Goal: Information Seeking & Learning: Learn about a topic

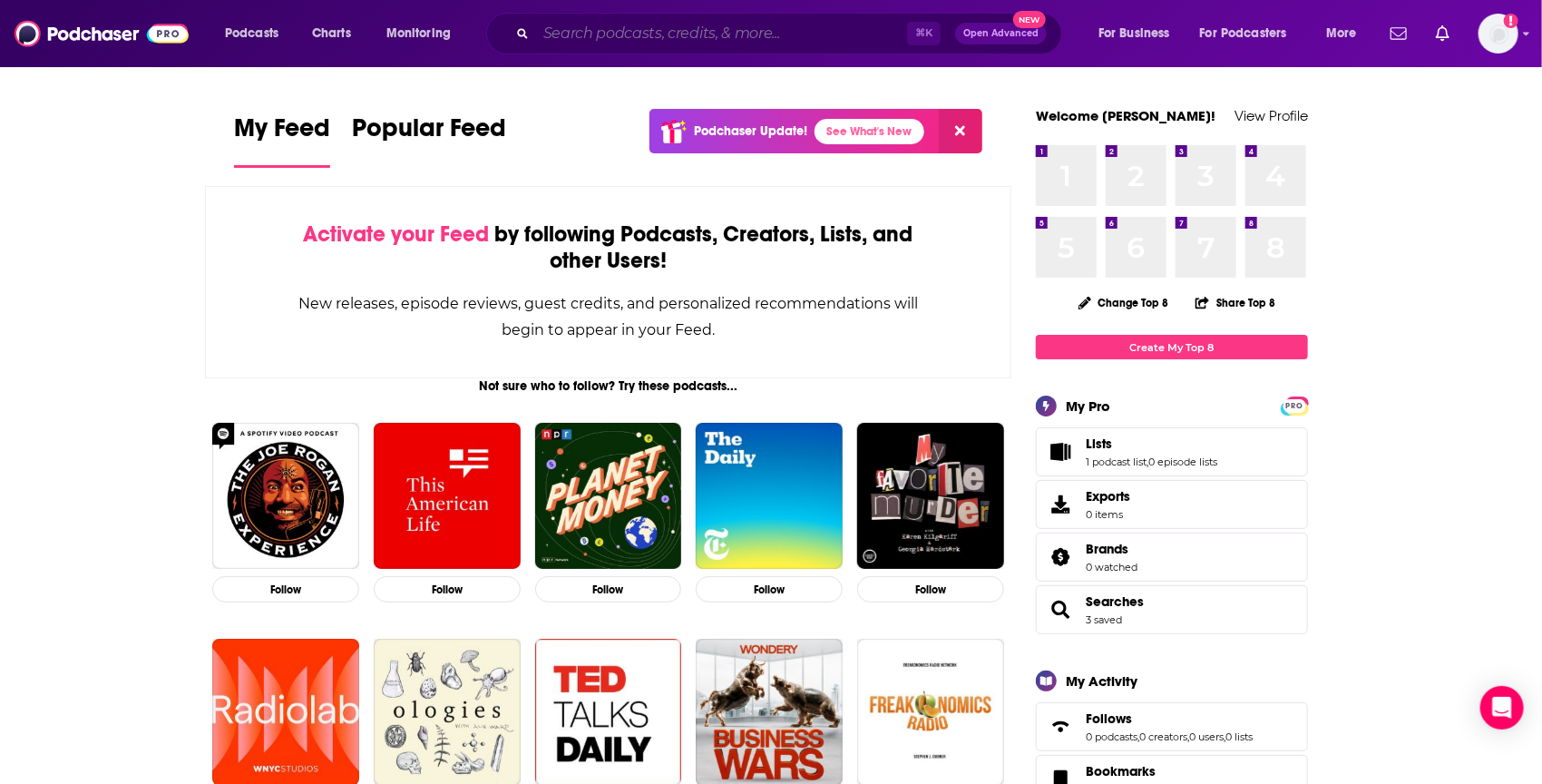
click at [630, 46] on input "Search podcasts, credits, & more..." at bounding box center [721, 33] width 371 height 29
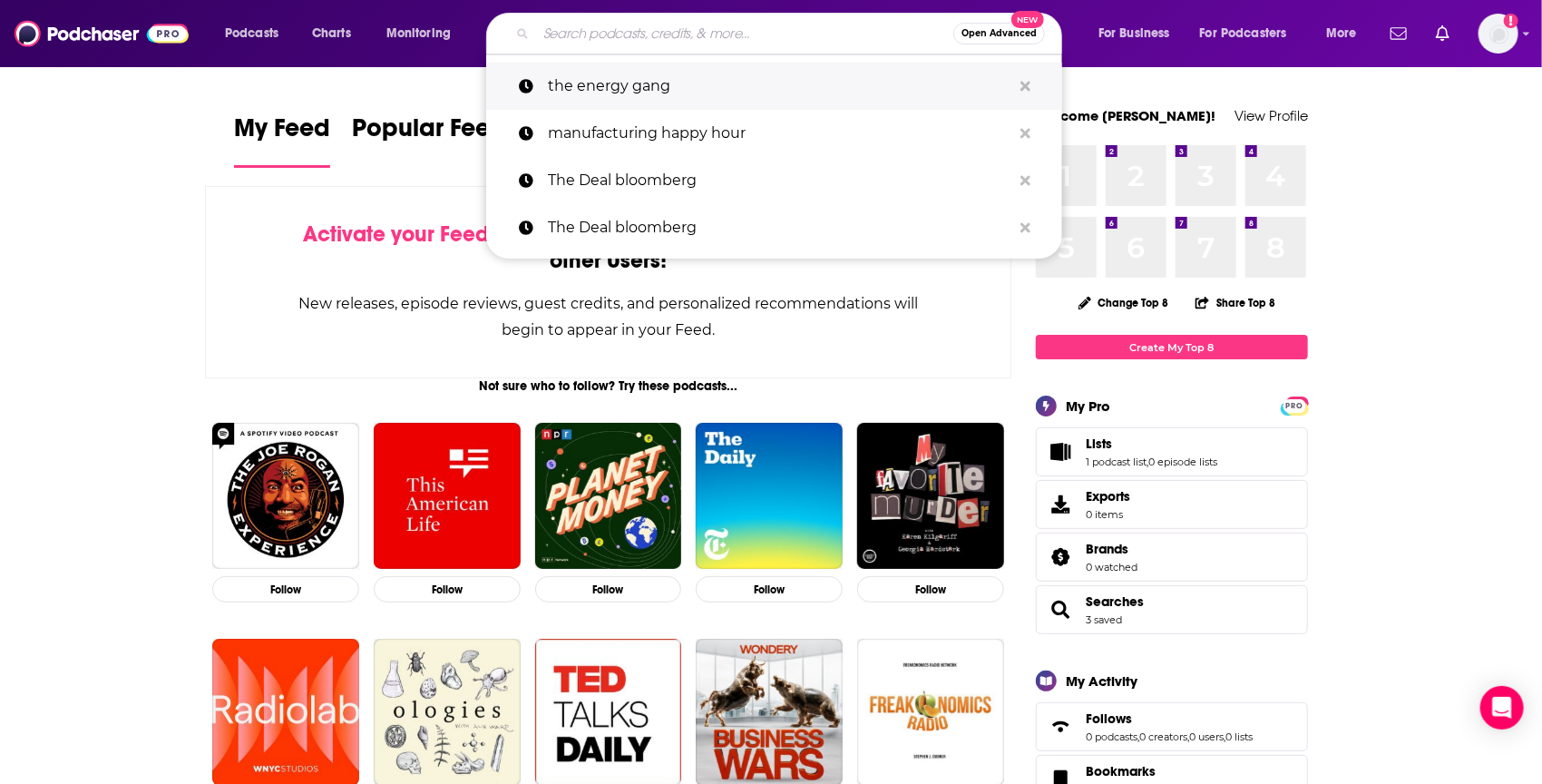
click at [628, 84] on p "the energy gang" at bounding box center [779, 86] width 463 height 47
type input "the energy gang"
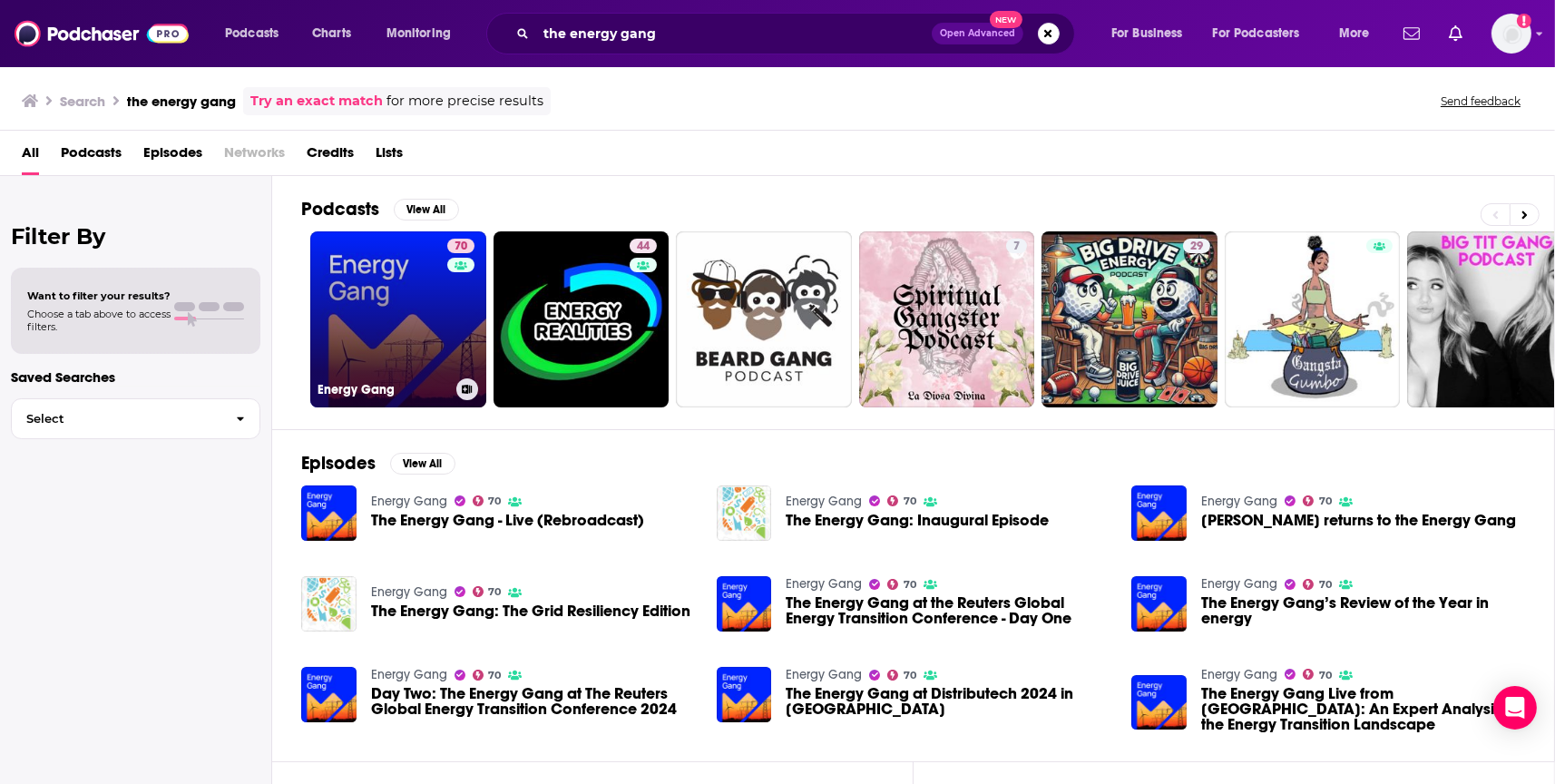
click at [317, 303] on link "70 Energy Gang" at bounding box center [398, 319] width 176 height 176
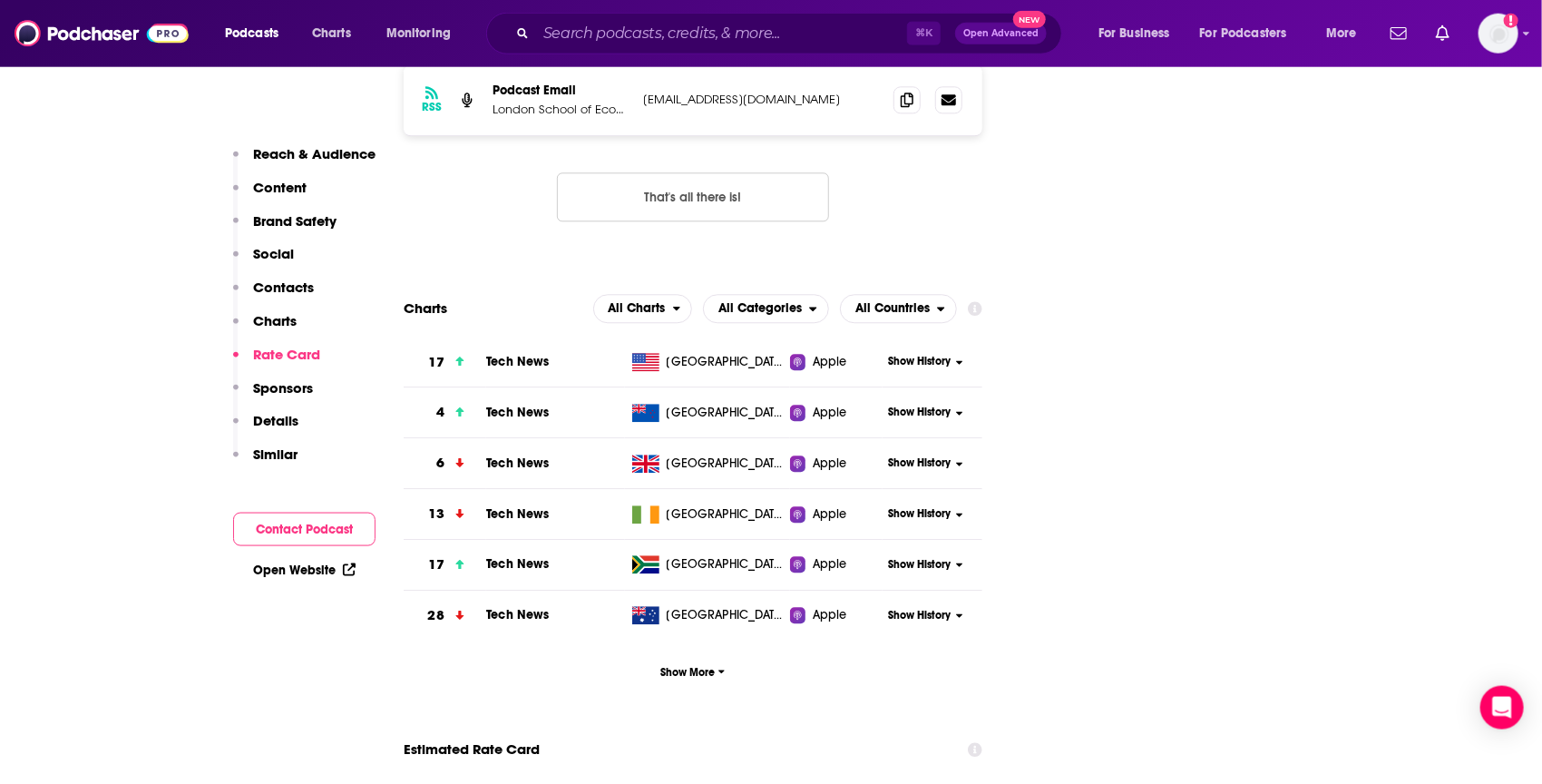
scroll to position [2361, 0]
click at [940, 353] on span "Show History" at bounding box center [920, 361] width 63 height 16
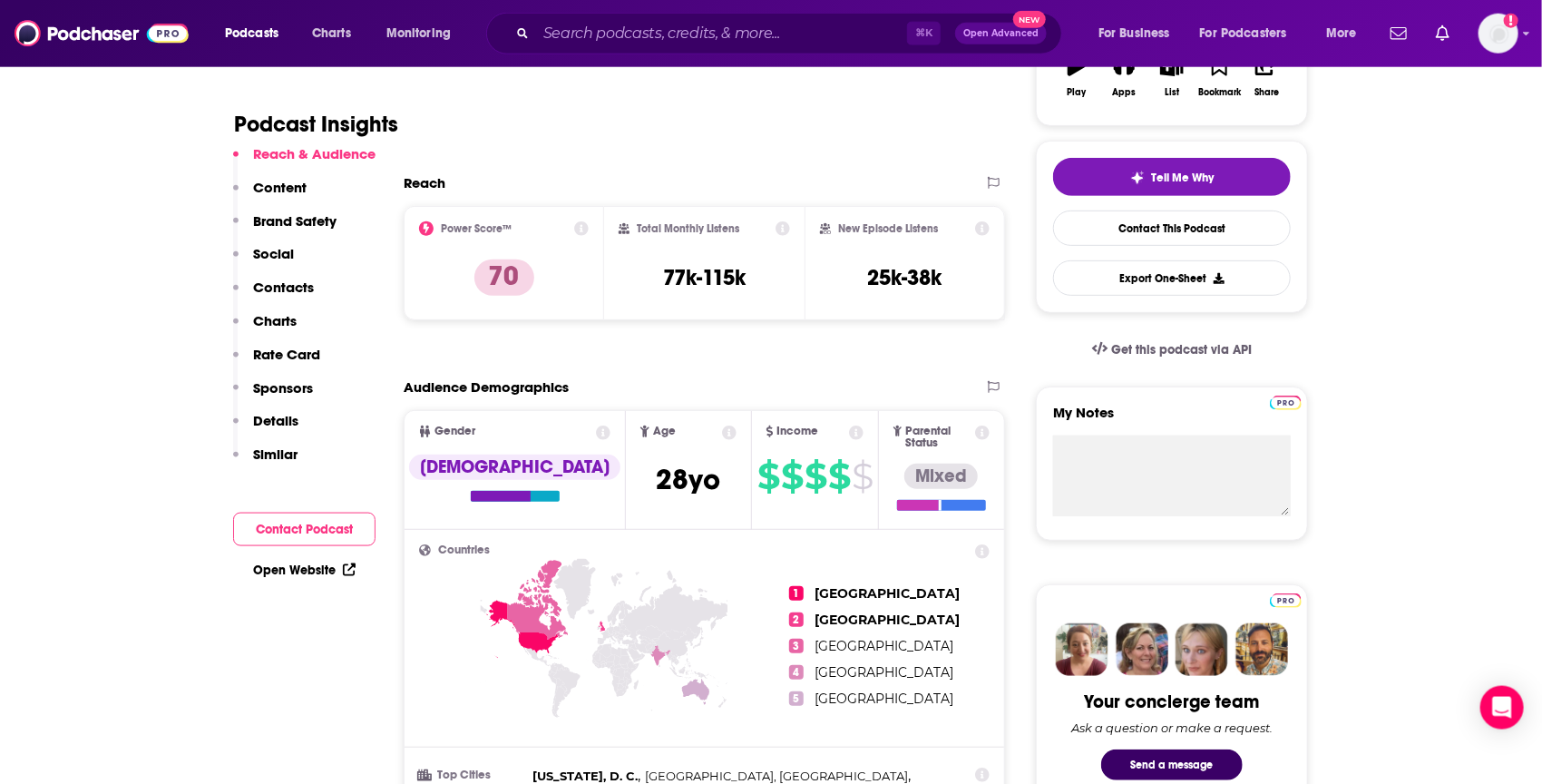
scroll to position [349, 0]
click at [580, 228] on icon at bounding box center [581, 229] width 15 height 15
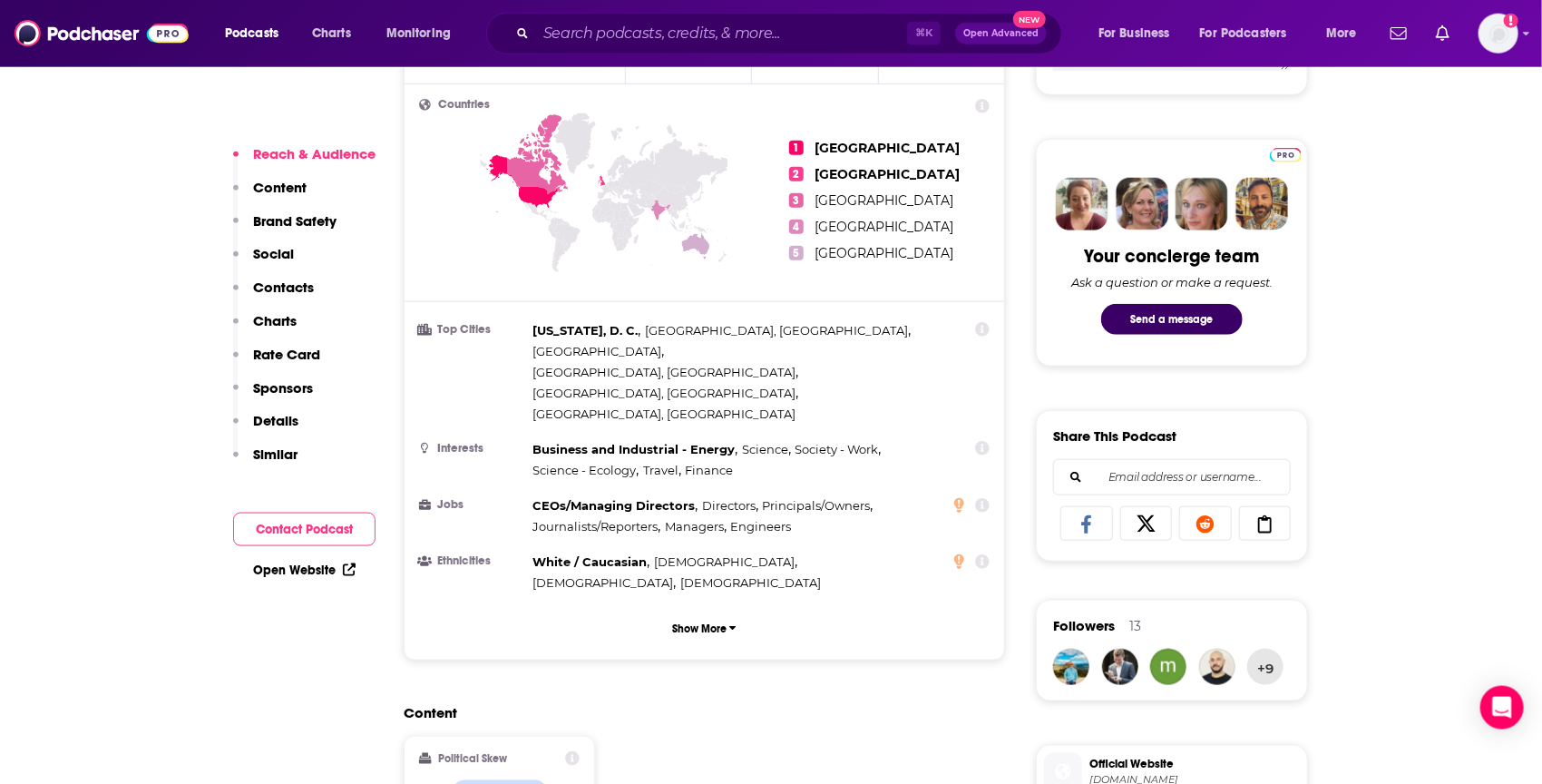
scroll to position [796, 0]
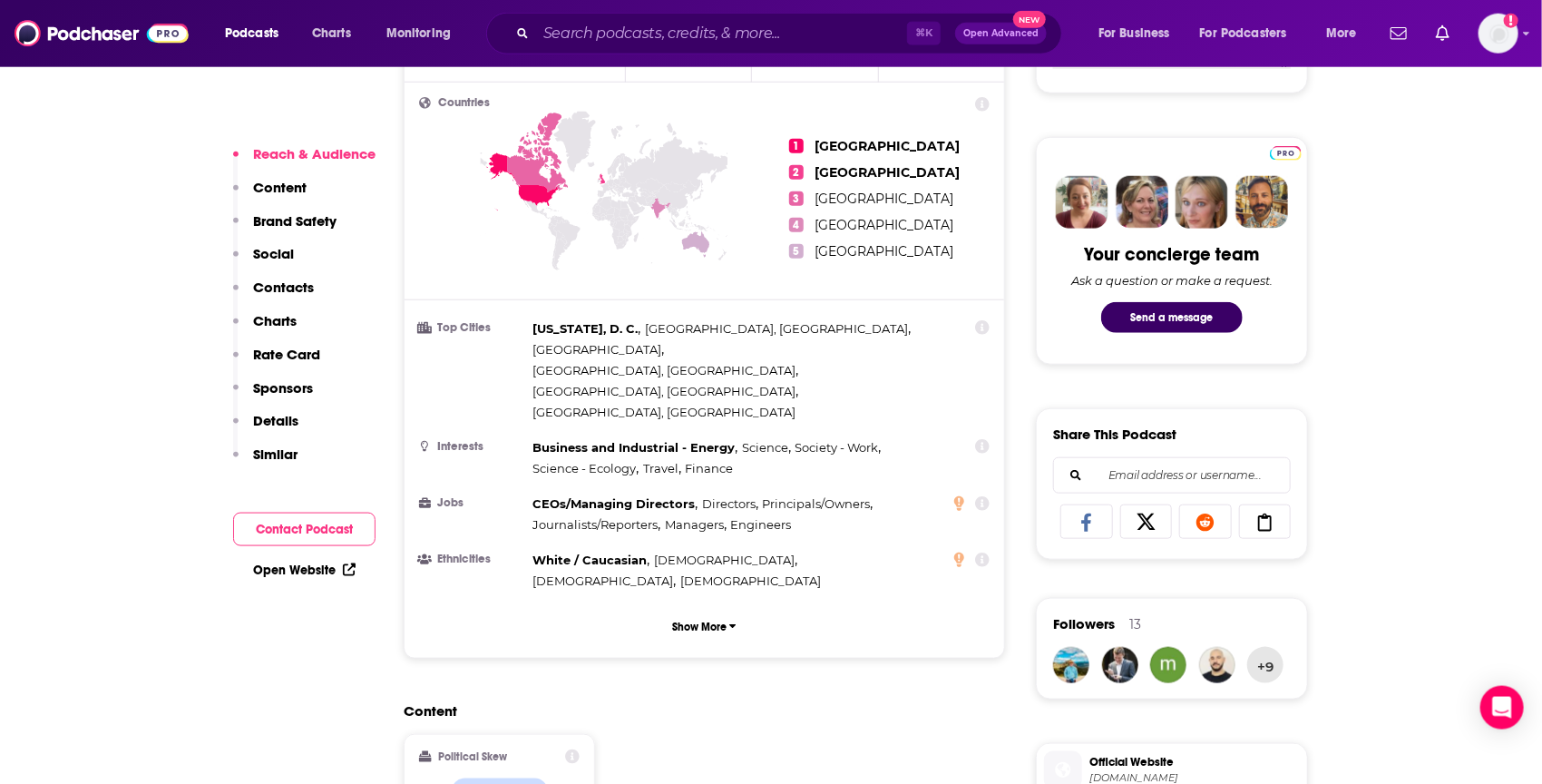
click at [963, 497] on icon at bounding box center [959, 503] width 10 height 15
click at [880, 609] on button "Show More" at bounding box center [704, 626] width 570 height 33
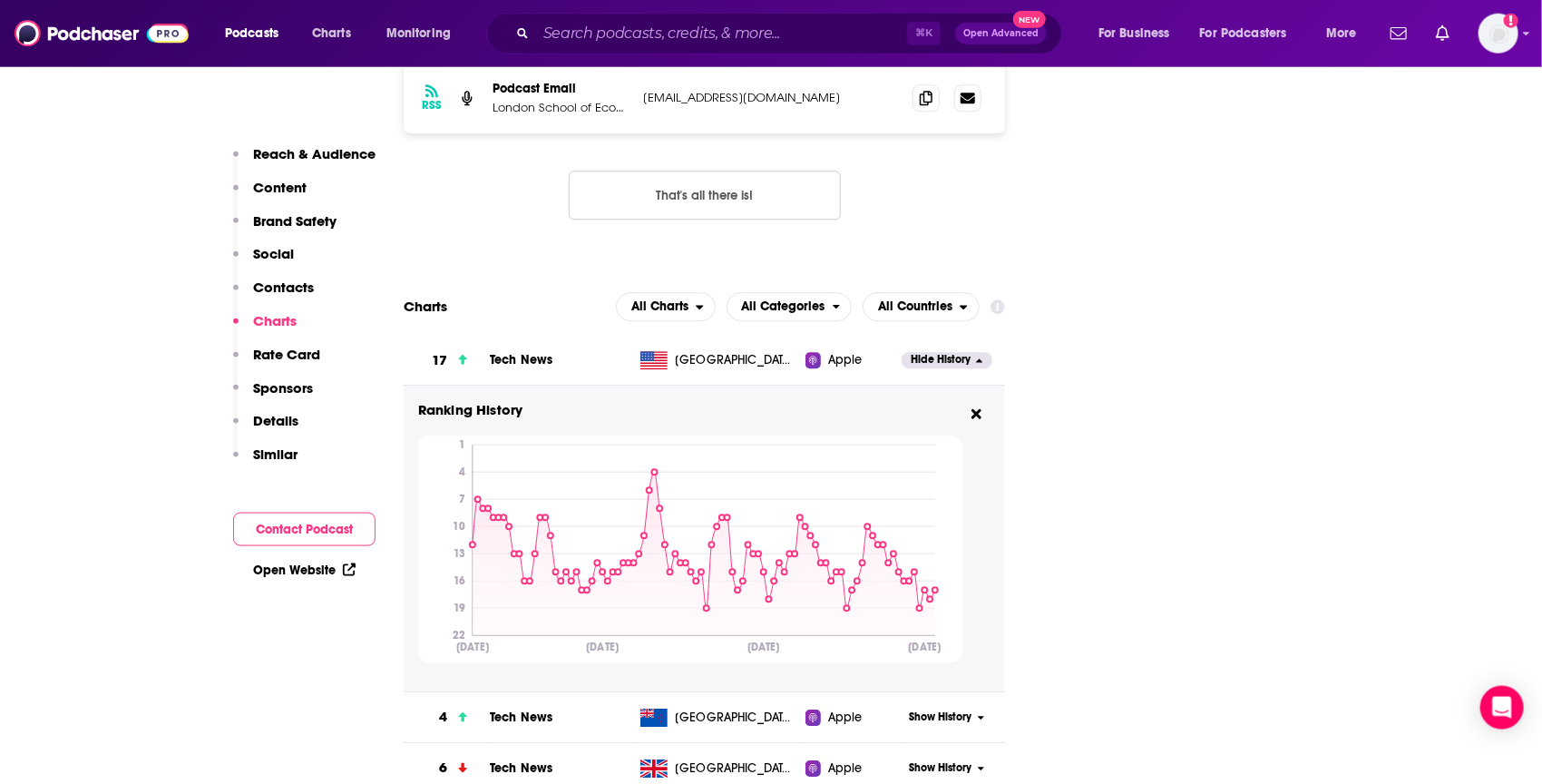
scroll to position [2617, 0]
click at [804, 299] on span "All Categories" at bounding box center [783, 305] width 83 height 13
click at [798, 378] on span "News" at bounding box center [788, 383] width 102 height 11
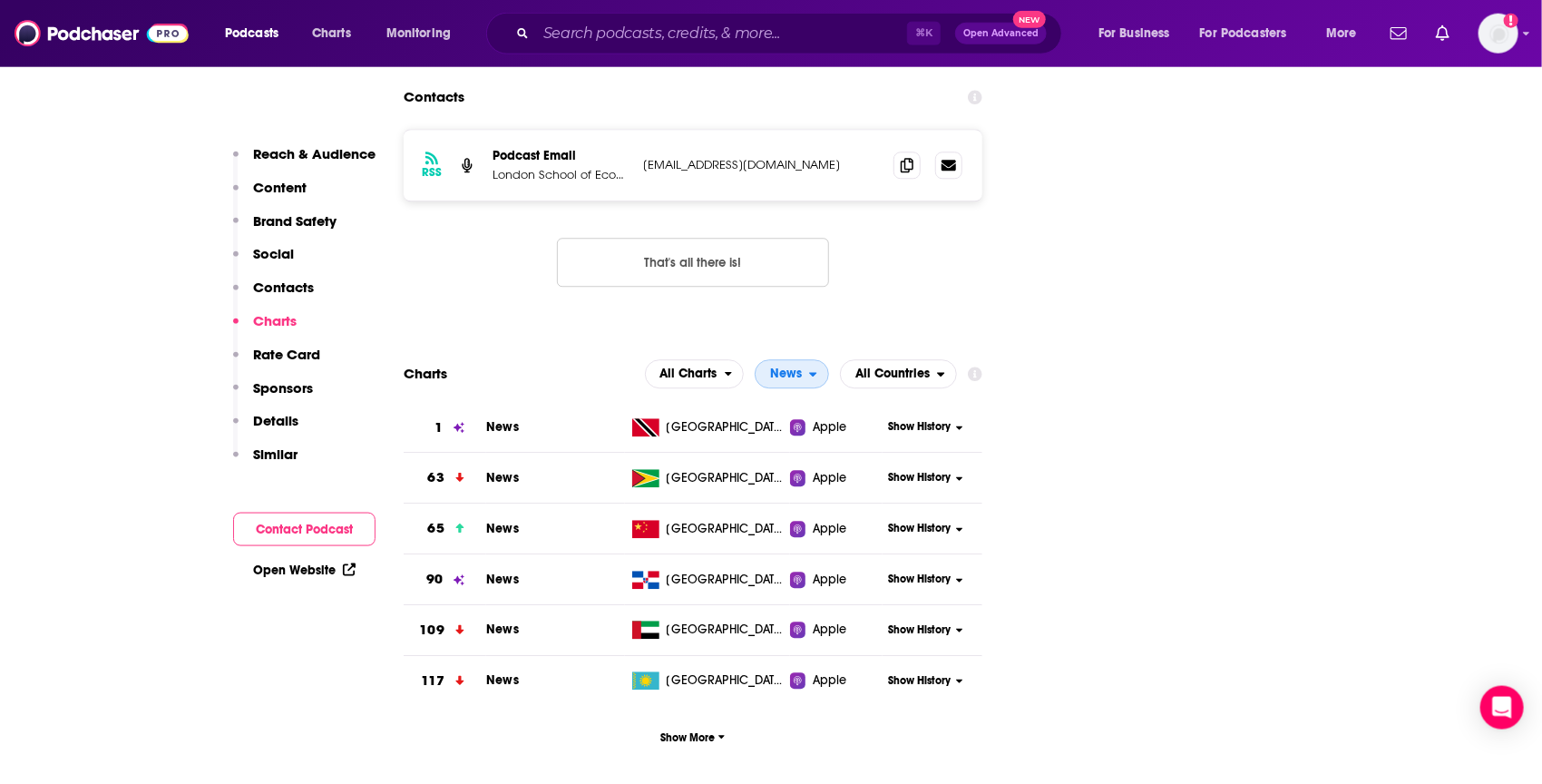
scroll to position [2531, 0]
click at [811, 362] on button "News" at bounding box center [792, 377] width 75 height 29
click at [852, 472] on span "News / Tech News" at bounding box center [815, 477] width 99 height 11
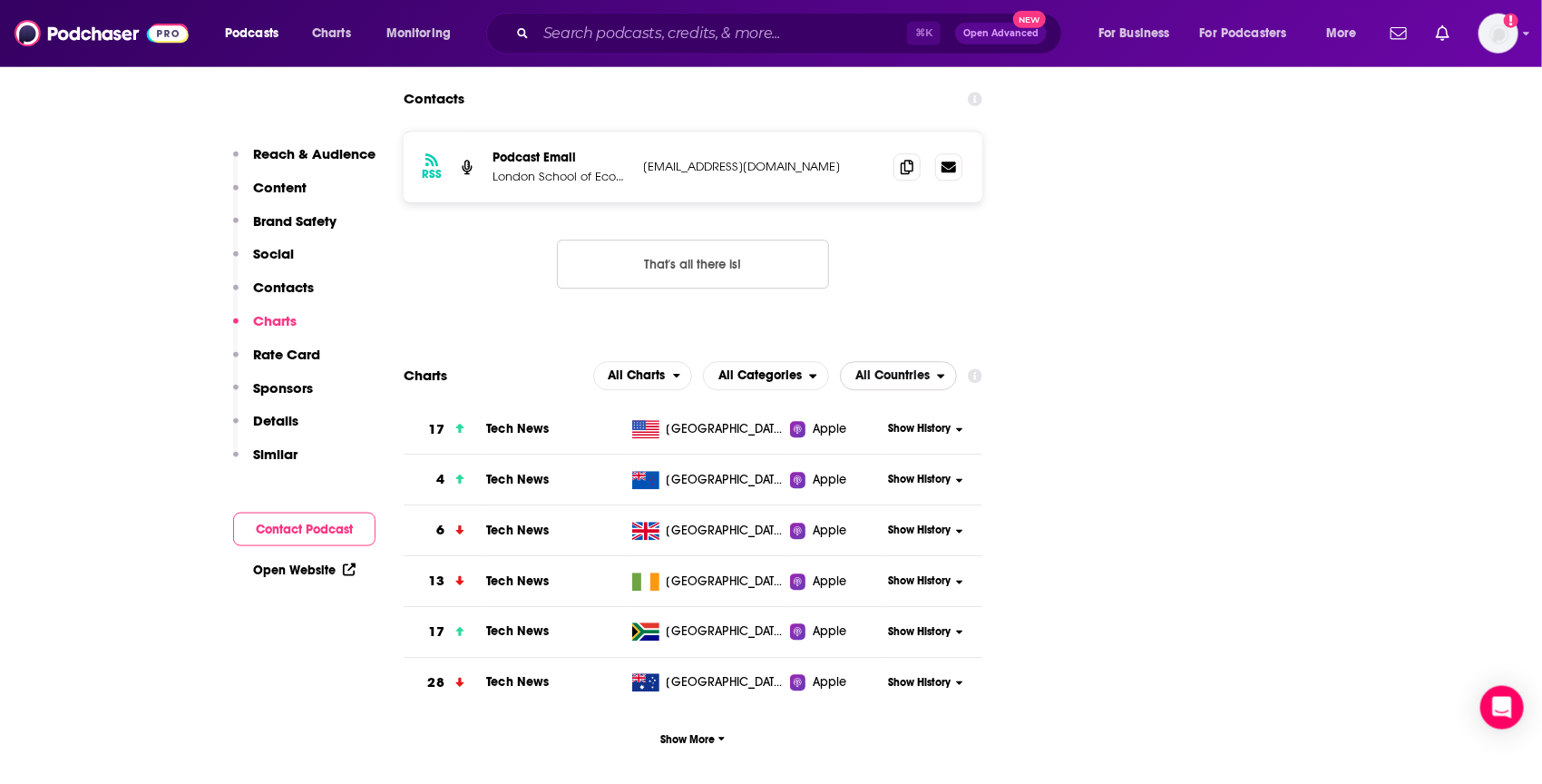
click at [939, 375] on icon "open menu" at bounding box center [940, 377] width 7 height 5
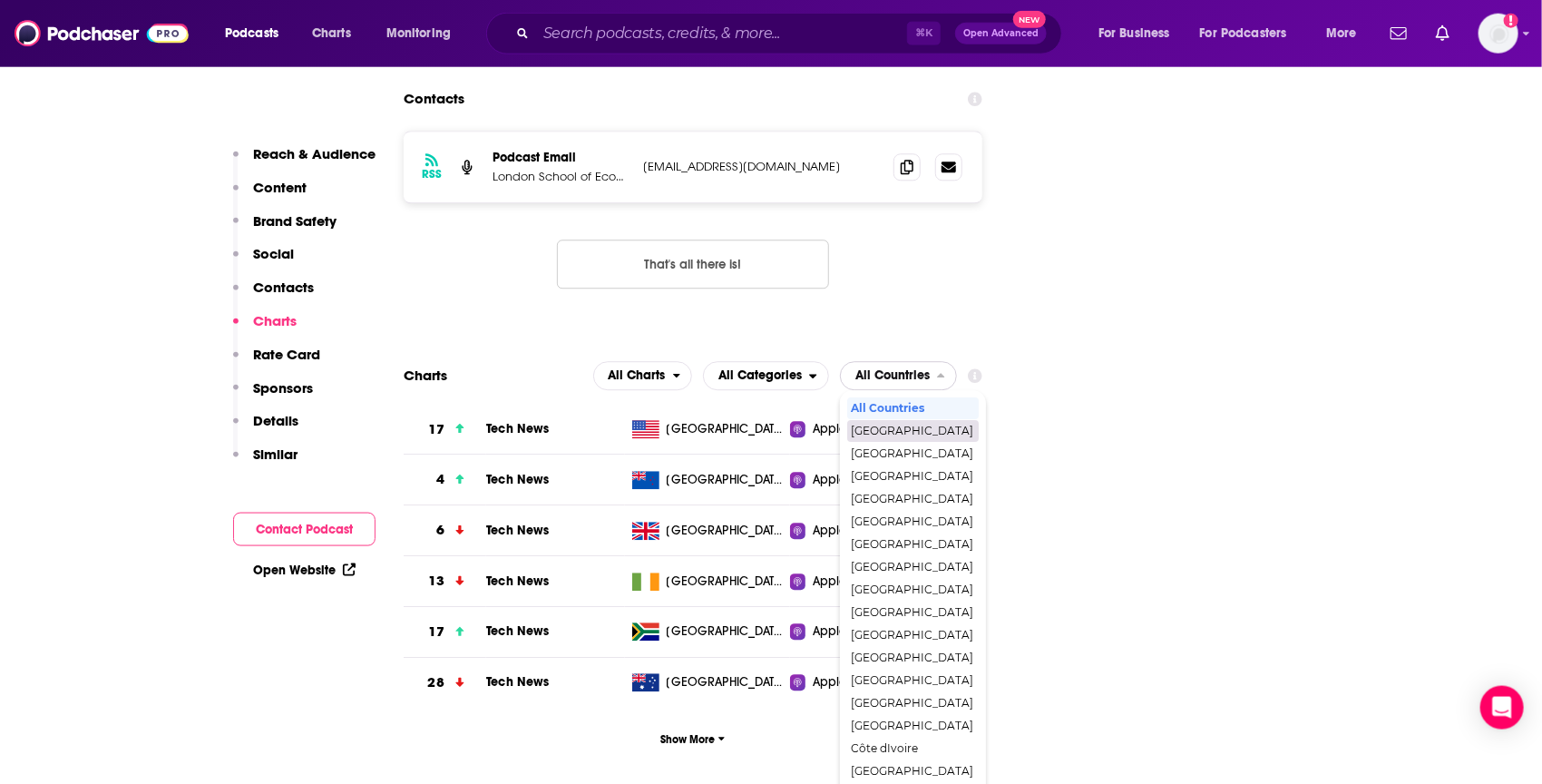
click at [922, 426] on span "[GEOGRAPHIC_DATA]" at bounding box center [912, 431] width 123 height 11
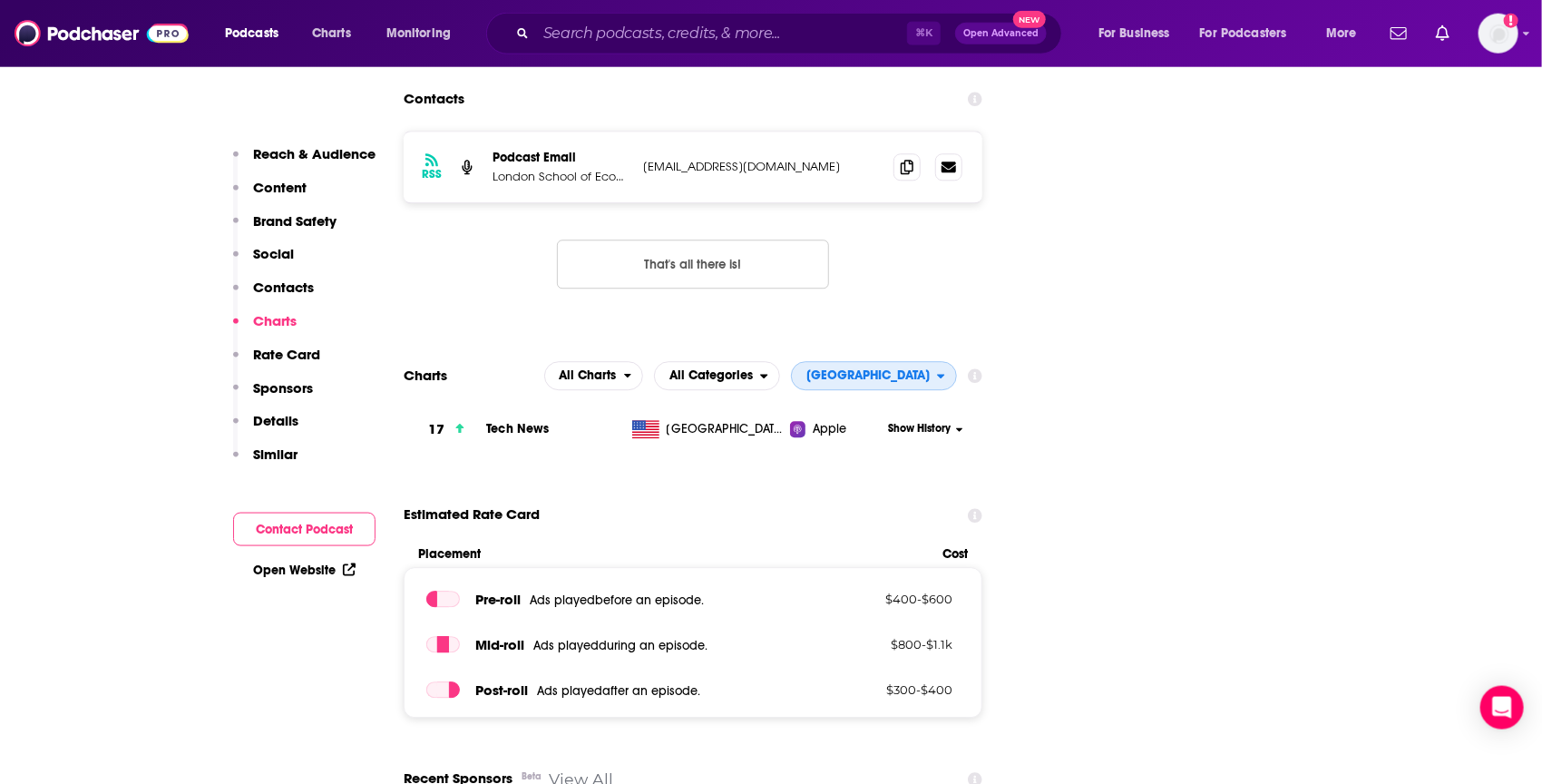
click at [925, 370] on span "[GEOGRAPHIC_DATA]" at bounding box center [869, 376] width 124 height 13
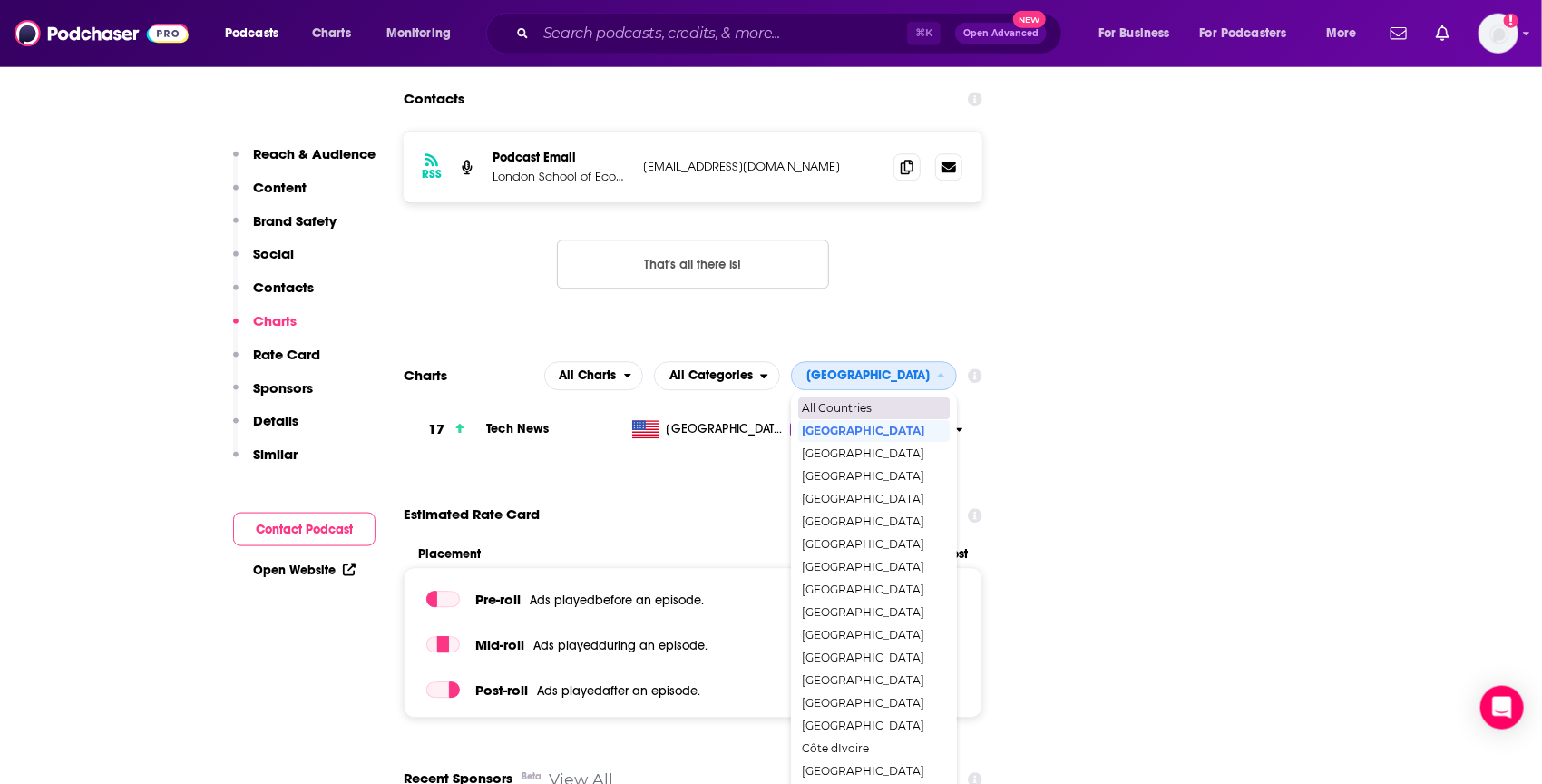
click at [904, 403] on span "All Countries" at bounding box center [873, 408] width 142 height 11
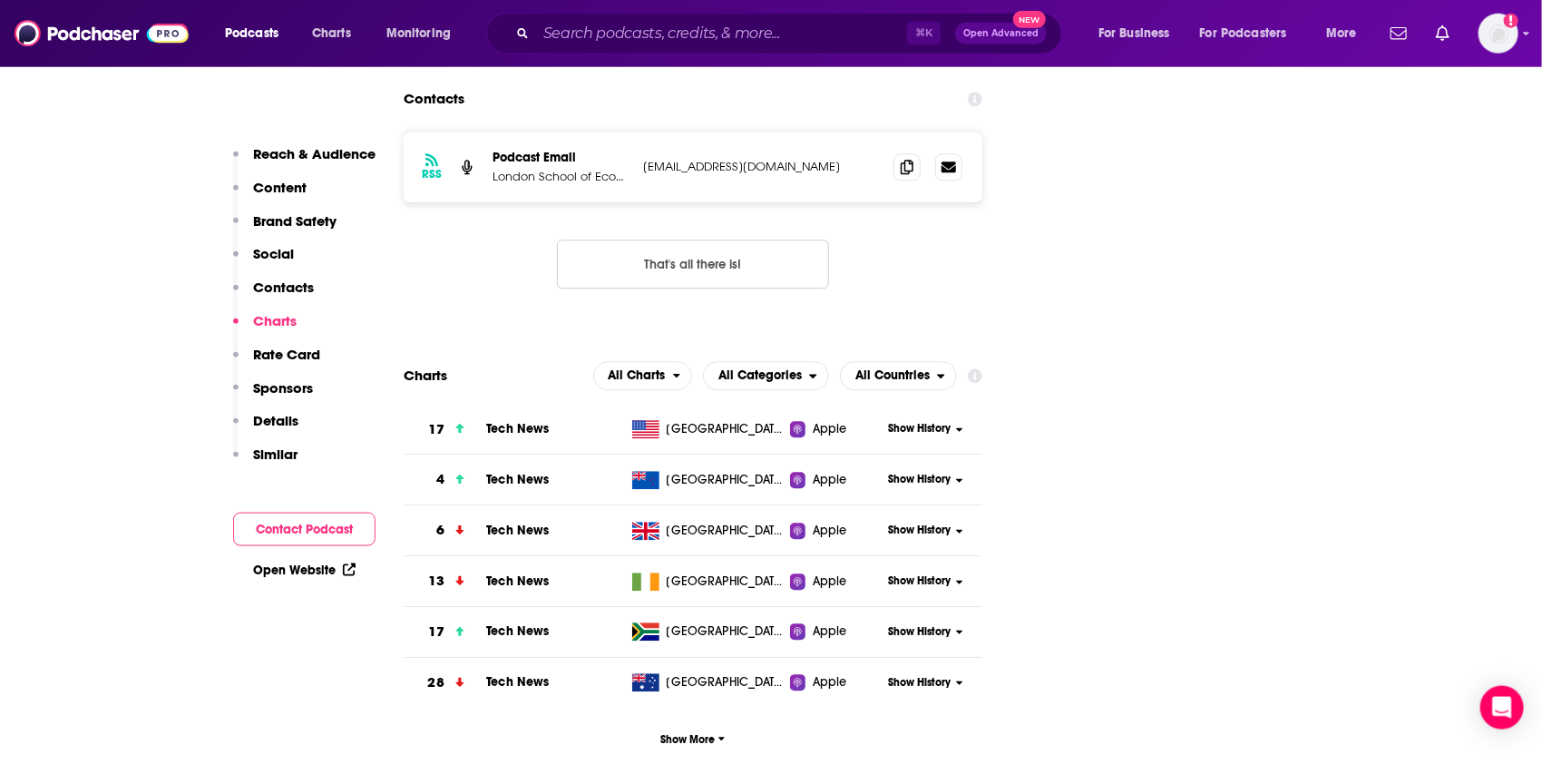
click at [500, 422] on span "Tech News" at bounding box center [517, 430] width 63 height 16
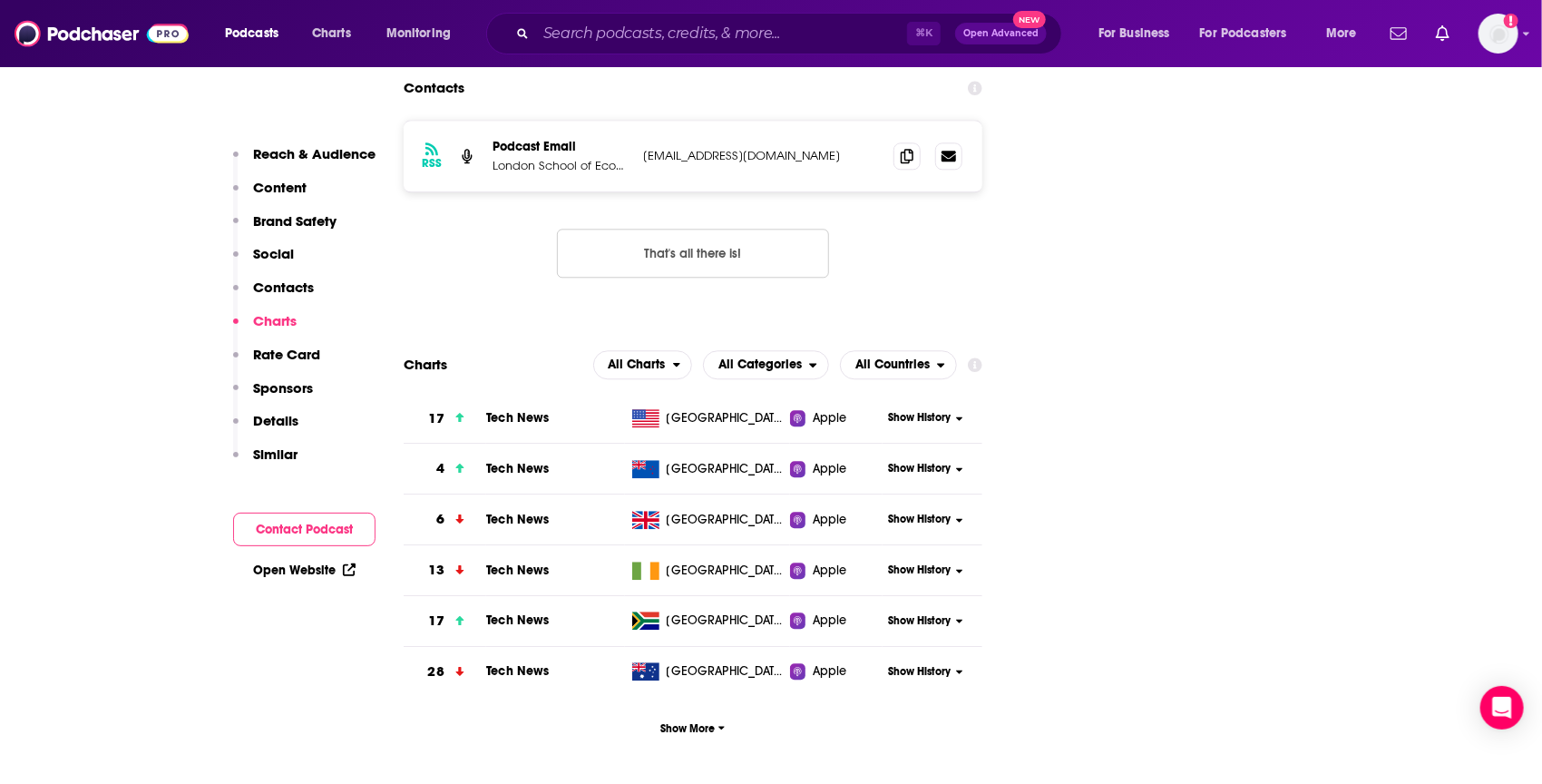
scroll to position [2314, 0]
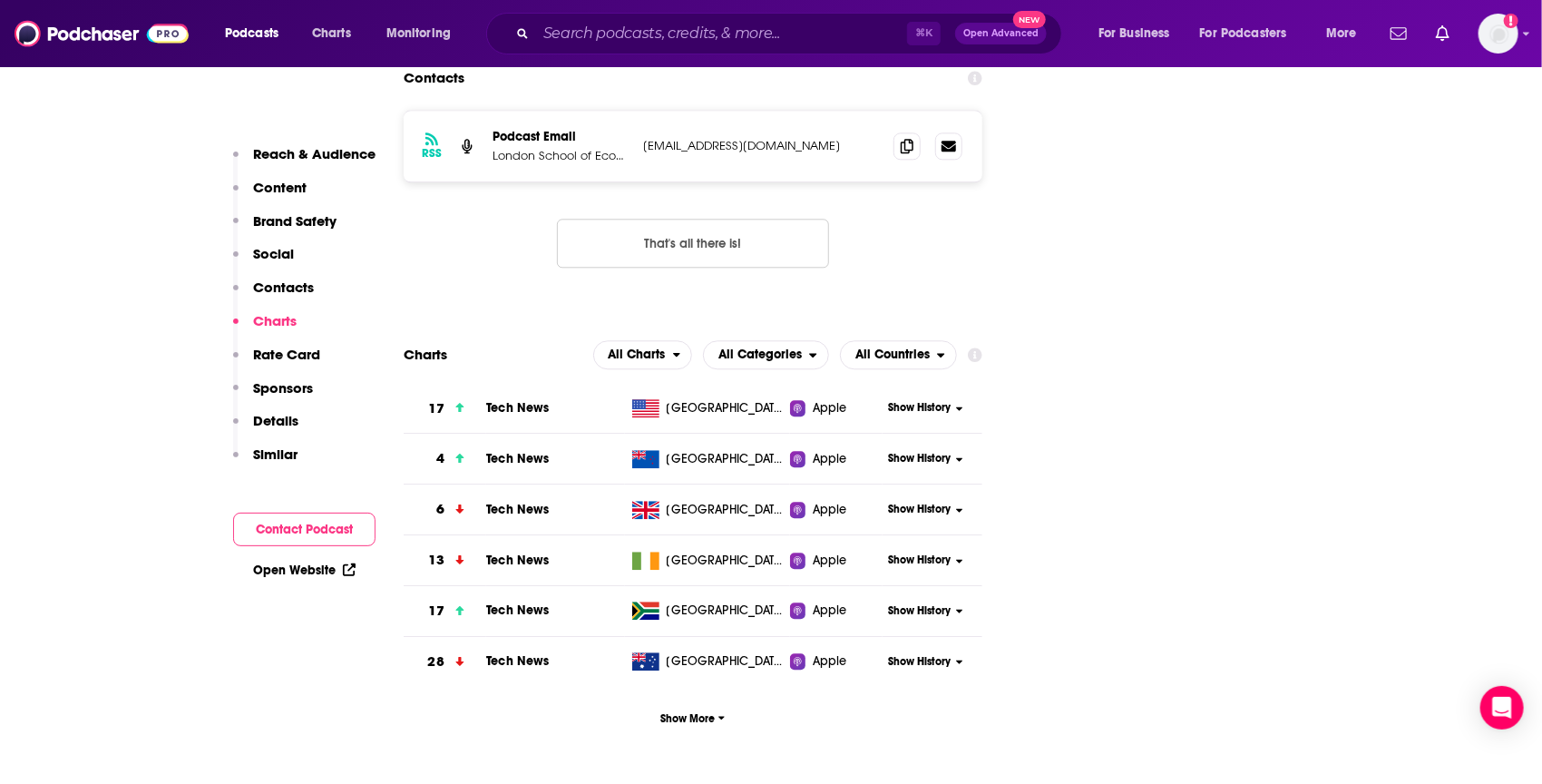
click at [949, 400] on span "Show History" at bounding box center [920, 408] width 63 height 16
